Goal: Task Accomplishment & Management: Manage account settings

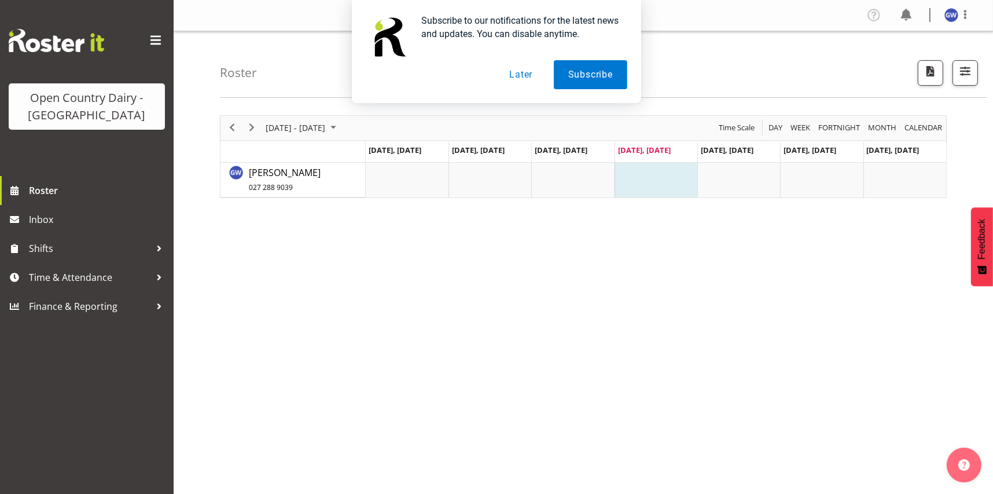
click at [717, 41] on div "Subscribe to our notifications for the latest news and updates. You can disable…" at bounding box center [496, 51] width 993 height 103
click at [522, 74] on button "Later" at bounding box center [521, 74] width 52 height 29
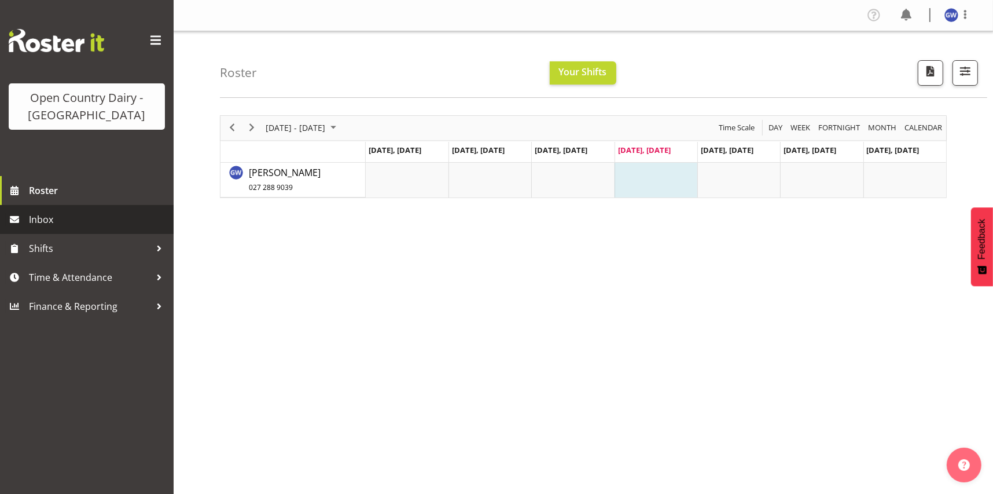
click at [48, 221] on span "Inbox" at bounding box center [98, 219] width 139 height 17
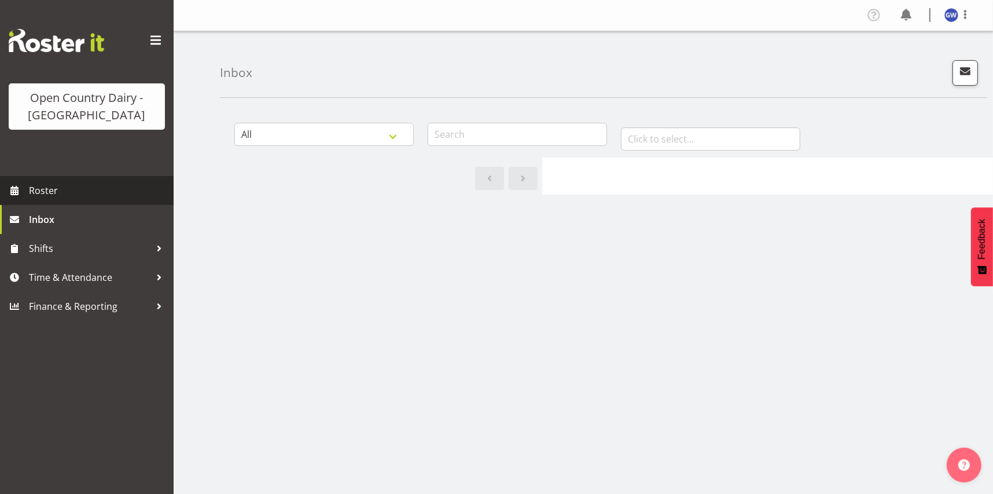
click at [68, 193] on span "Roster" at bounding box center [98, 190] width 139 height 17
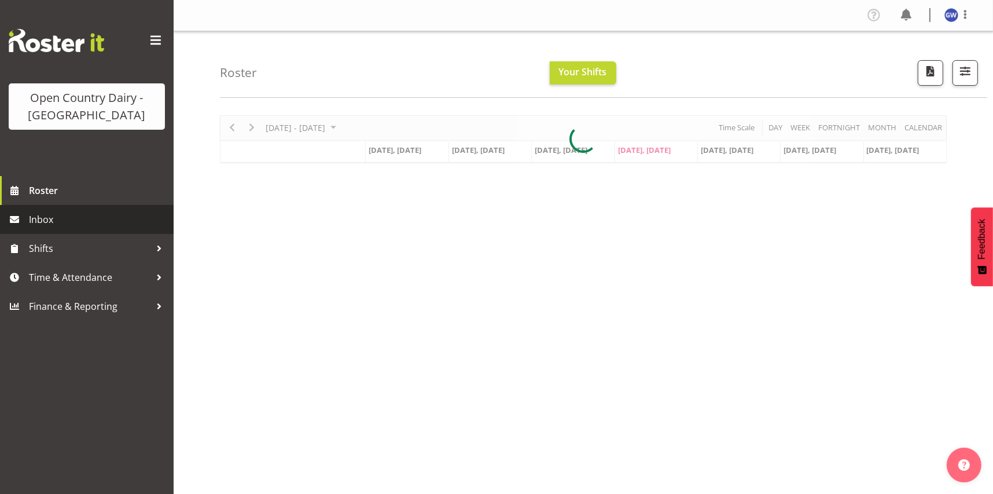
drag, startPoint x: 79, startPoint y: 221, endPoint x: 105, endPoint y: 211, distance: 28.4
click at [80, 221] on span "Inbox" at bounding box center [98, 219] width 139 height 17
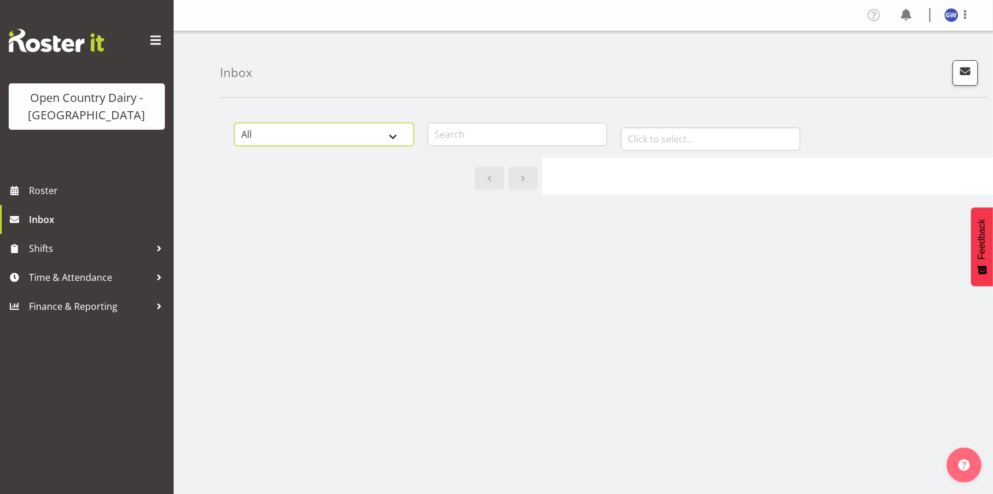
click at [397, 135] on select "All General Shift Offers Shift Swap Offers Leave Requests" at bounding box center [323, 134] width 179 height 23
click at [234, 123] on select "All General Shift Offers Shift Swap Offers Leave Requests" at bounding box center [323, 134] width 179 height 23
click at [392, 137] on select "All General Shift Offers Shift Swap Offers Leave Requests" at bounding box center [323, 134] width 179 height 23
select select "all"
click at [234, 123] on select "All General Shift Offers Shift Swap Offers Leave Requests" at bounding box center [323, 134] width 179 height 23
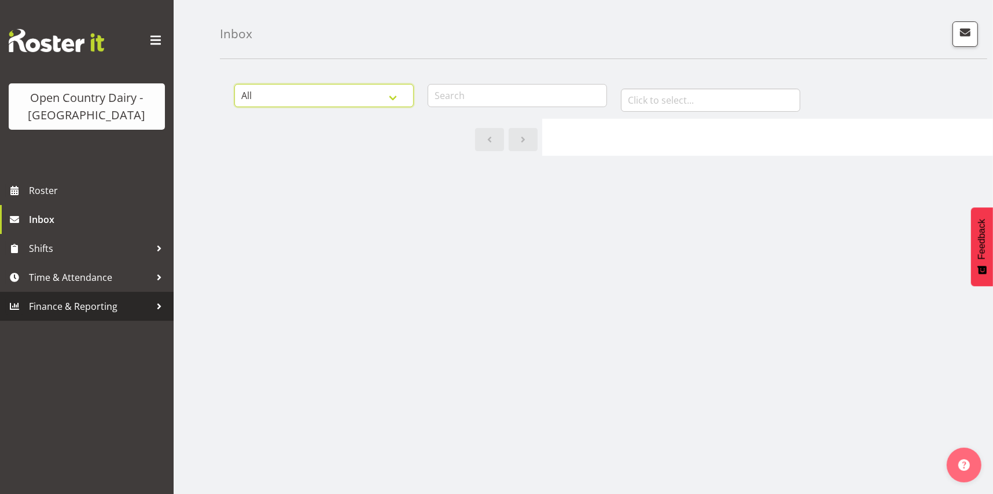
scroll to position [57, 0]
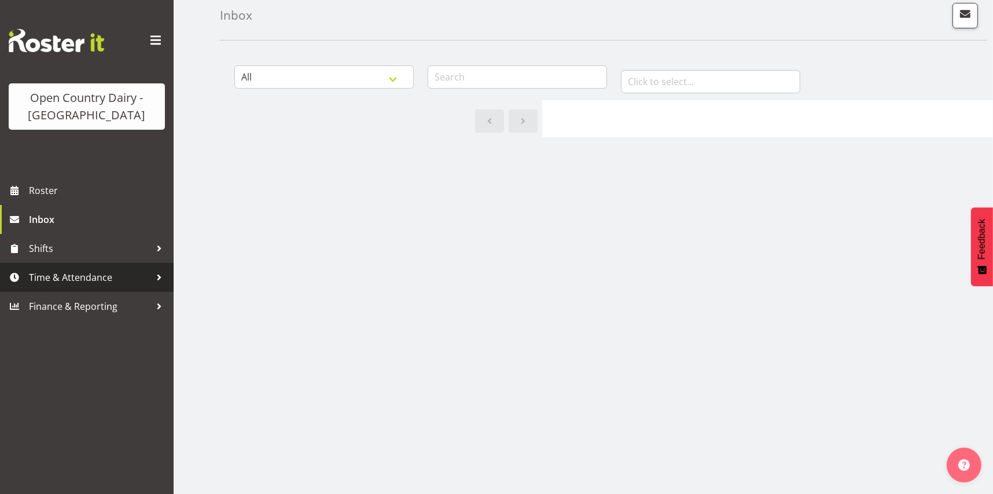
click at [146, 273] on span "Time & Attendance" at bounding box center [90, 277] width 122 height 17
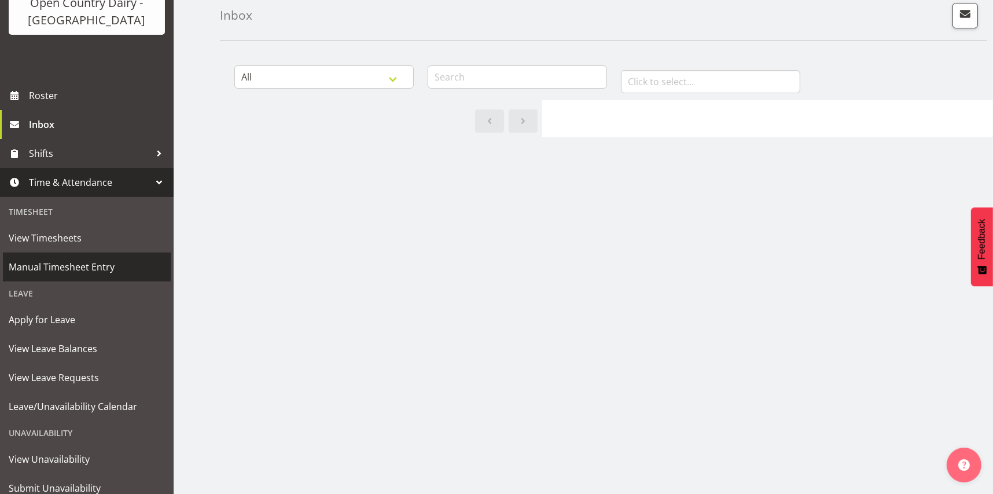
scroll to position [116, 0]
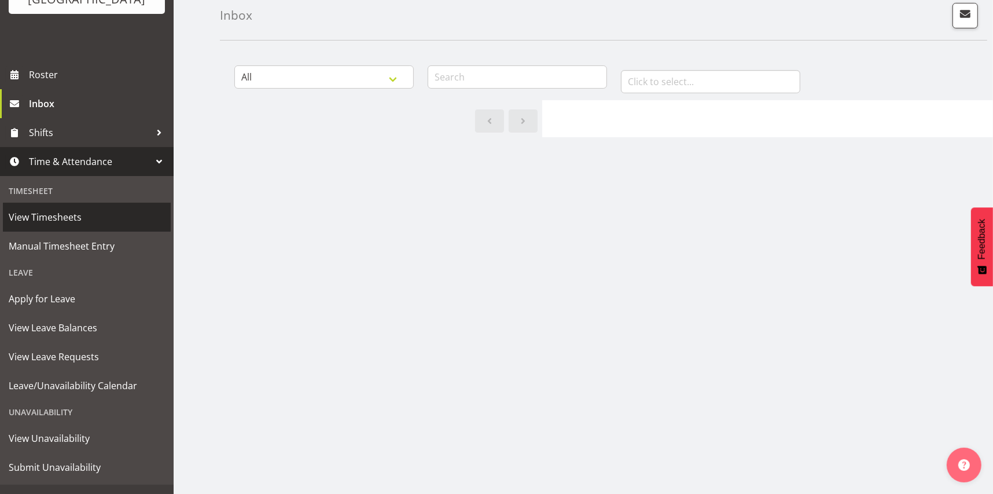
click at [70, 218] on span "View Timesheets" at bounding box center [87, 216] width 156 height 17
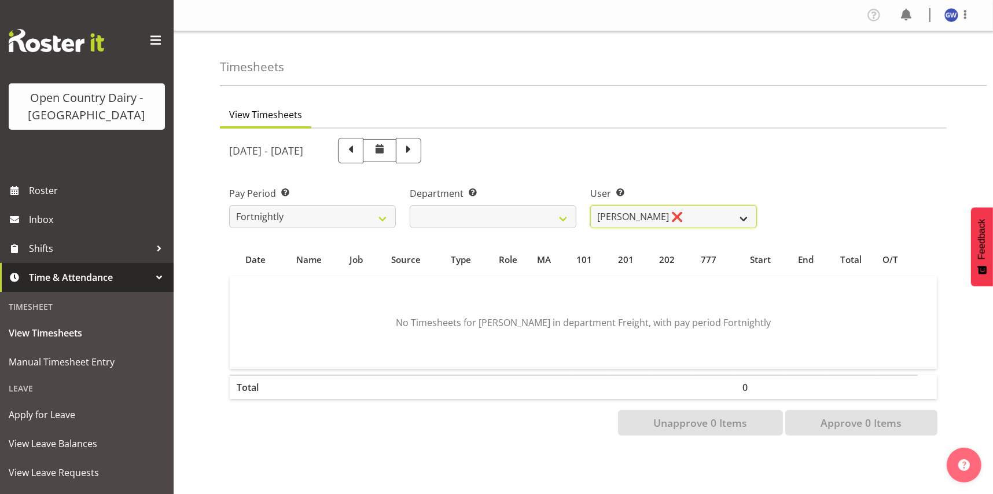
click at [750, 215] on select "[PERSON_NAME] ❌" at bounding box center [674, 216] width 167 height 23
click at [750, 214] on select "[PERSON_NAME] ❌" at bounding box center [674, 216] width 167 height 23
click at [381, 219] on select "Fortnightly" at bounding box center [312, 216] width 167 height 23
click at [416, 151] on span at bounding box center [408, 149] width 15 height 15
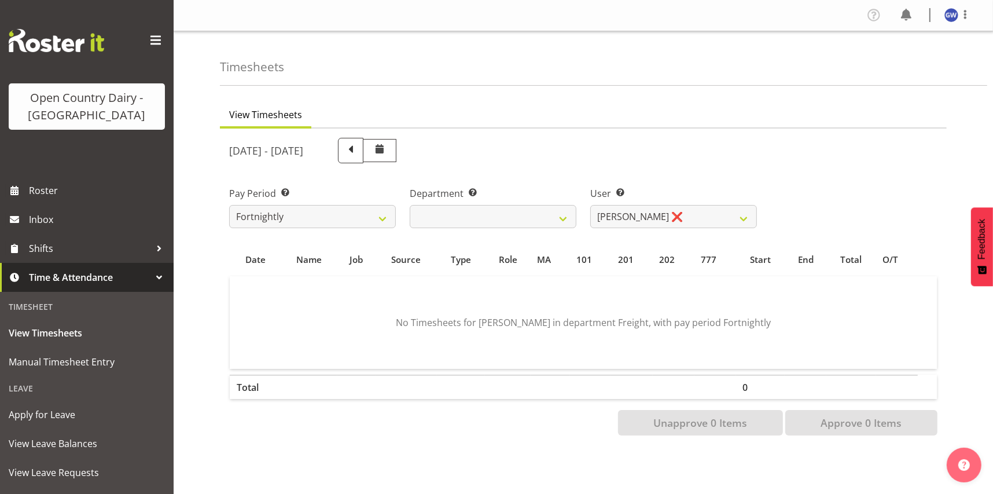
select select
click at [358, 152] on span at bounding box center [350, 149] width 15 height 15
select select
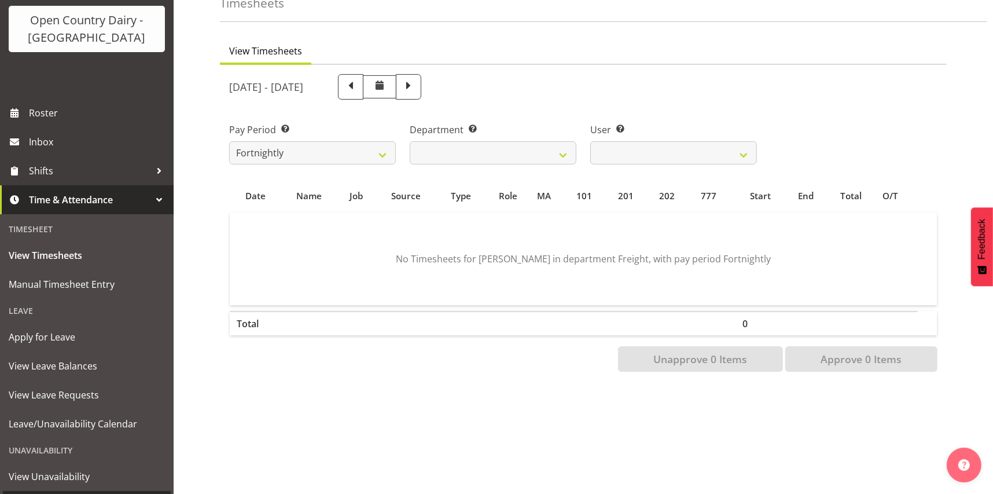
scroll to position [135, 0]
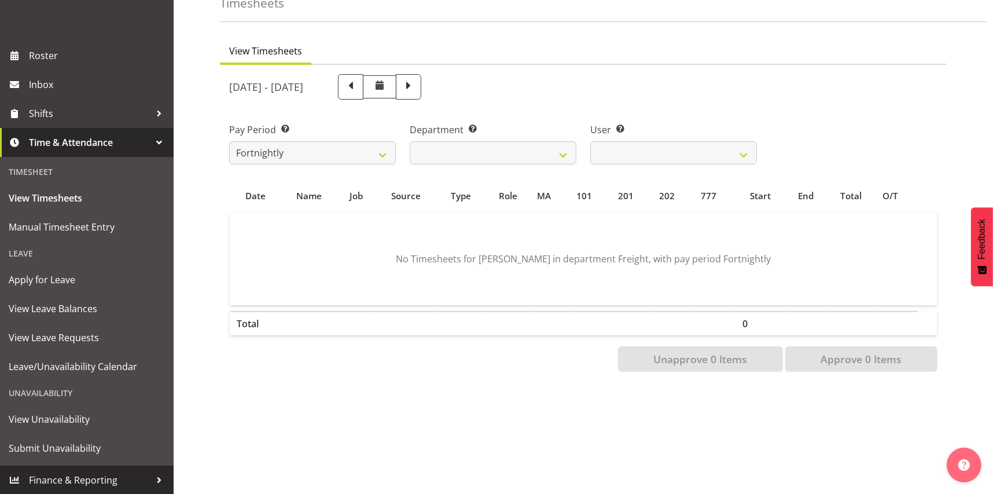
click at [151, 478] on div at bounding box center [159, 479] width 17 height 17
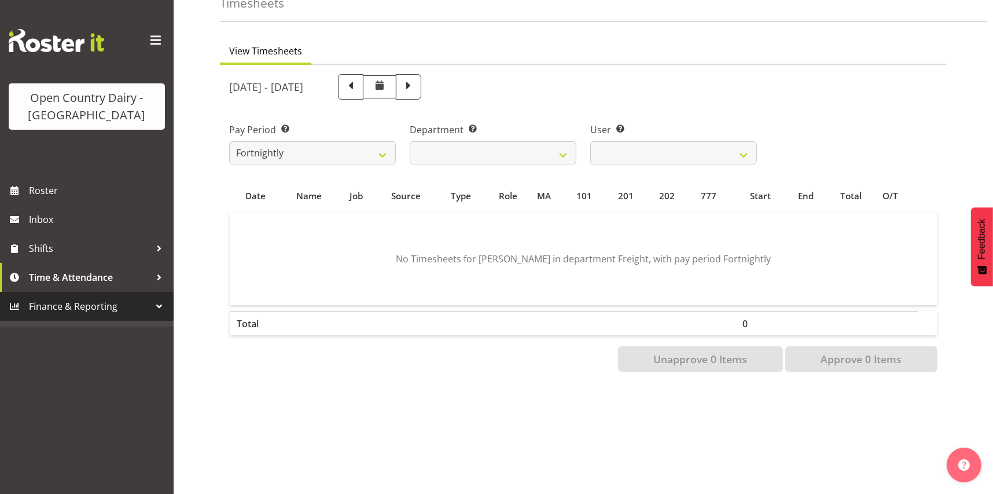
click at [162, 306] on div at bounding box center [159, 306] width 17 height 17
click at [103, 310] on span "Finance & Reporting" at bounding box center [90, 306] width 122 height 17
